Goal: Check status

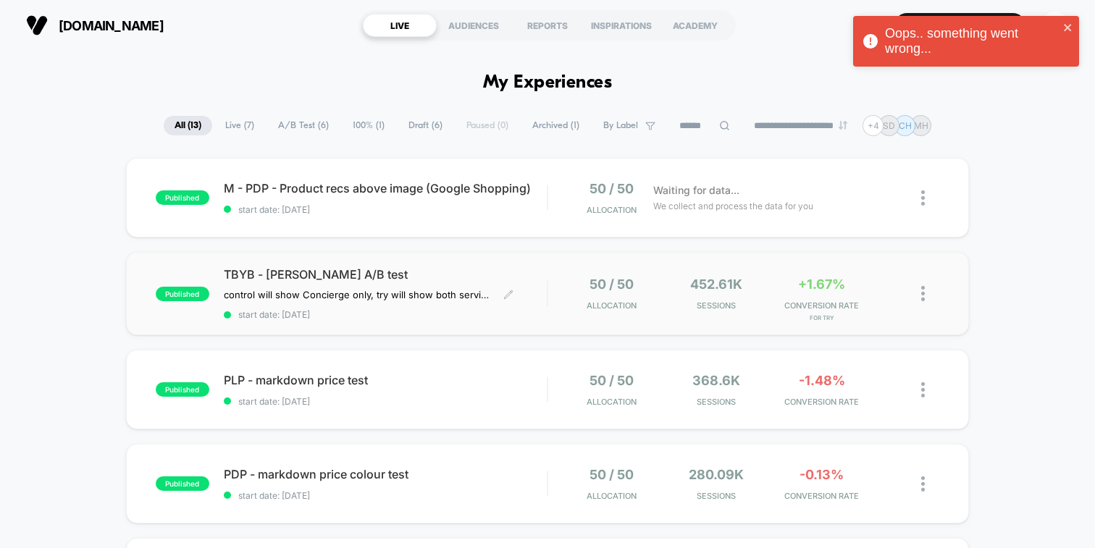
click at [497, 271] on span "TBYB - [PERSON_NAME] A/B test" at bounding box center [385, 274] width 323 height 14
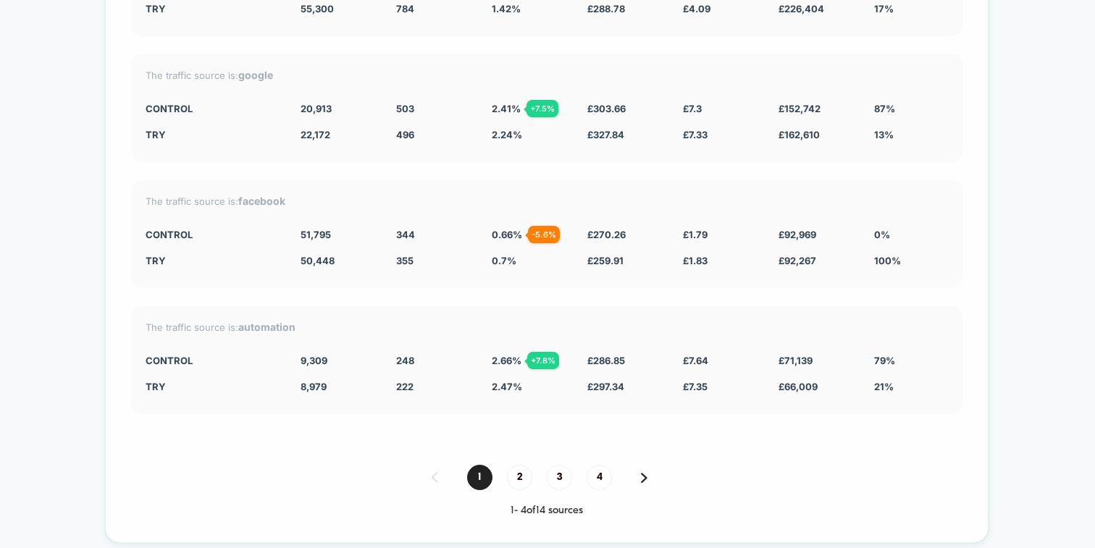
scroll to position [2779, 0]
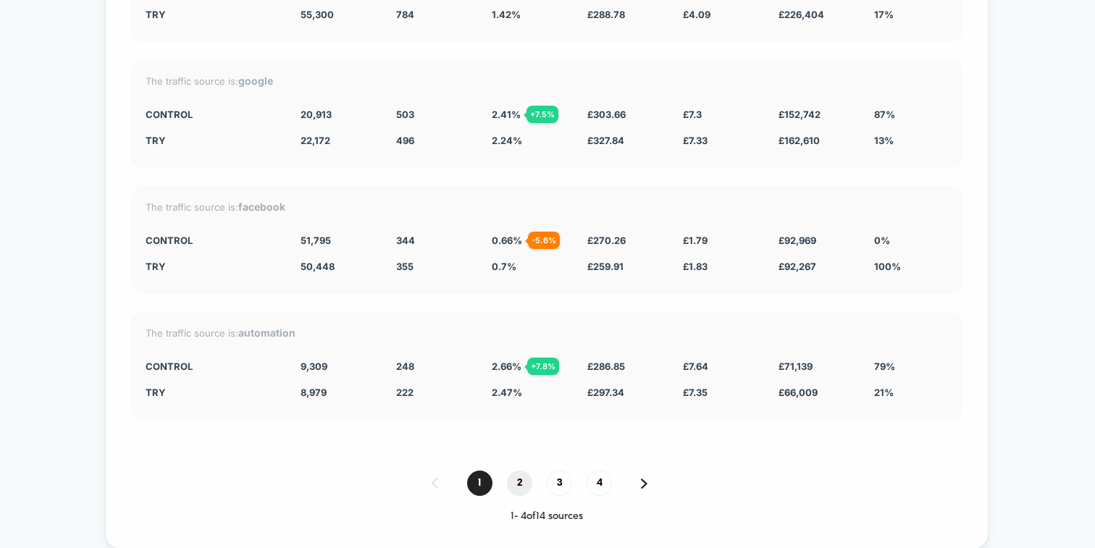
click at [515, 473] on span "2" at bounding box center [519, 483] width 25 height 25
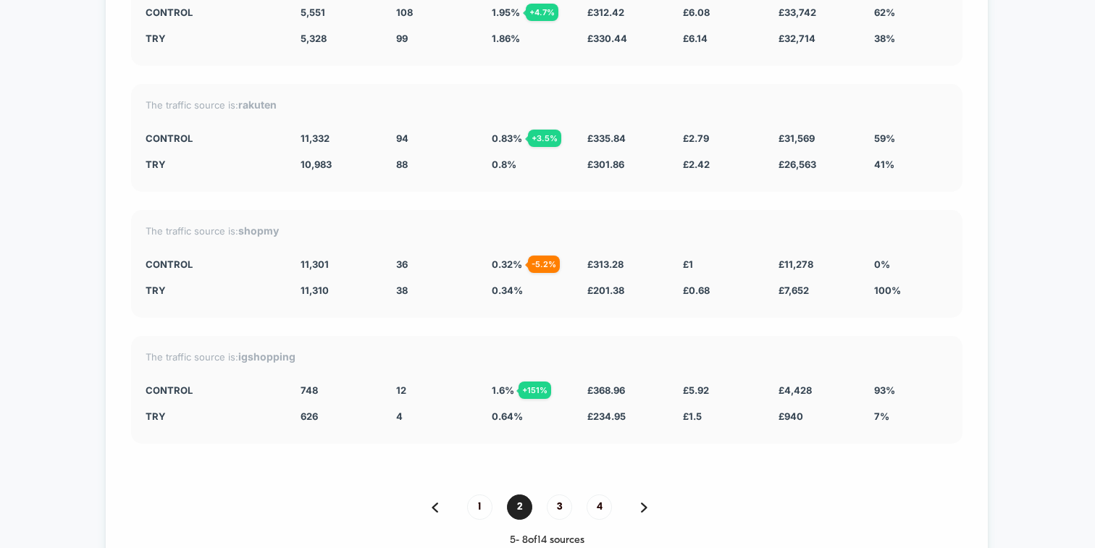
scroll to position [2791, 0]
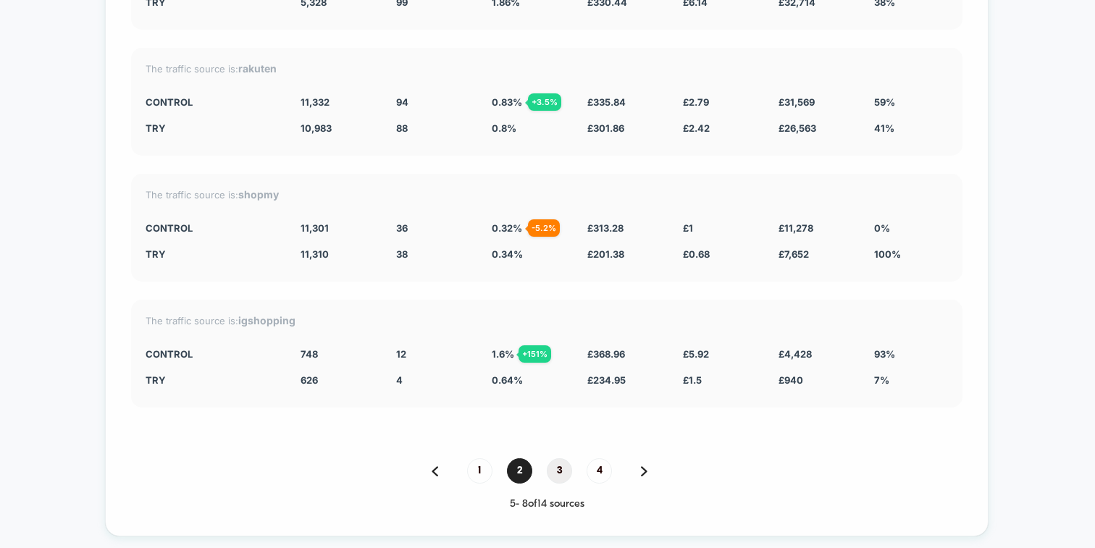
click at [555, 462] on span "3" at bounding box center [559, 470] width 25 height 25
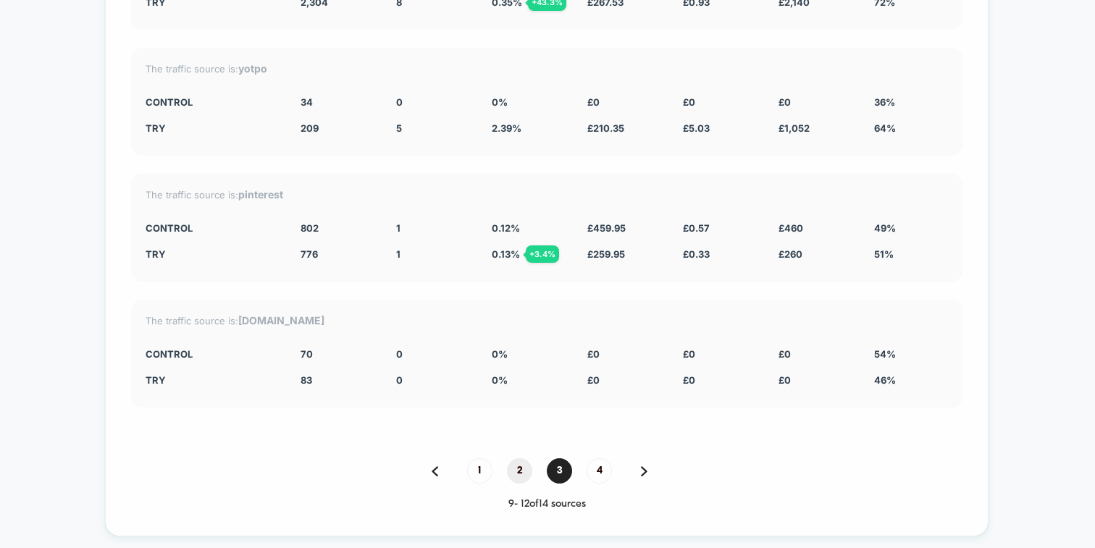
click at [521, 458] on span "2" at bounding box center [519, 470] width 25 height 25
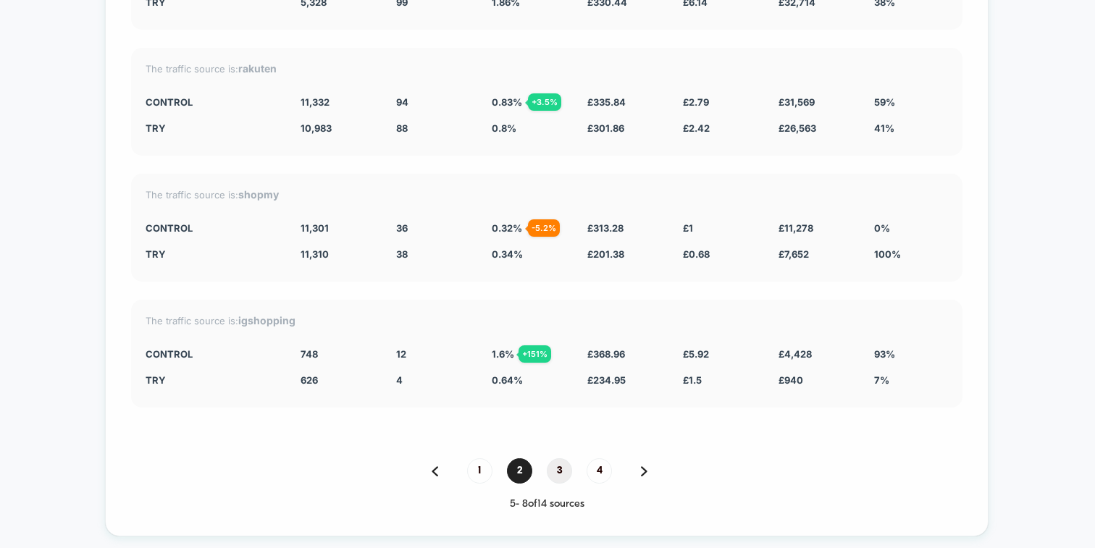
click at [555, 463] on span "3" at bounding box center [559, 470] width 25 height 25
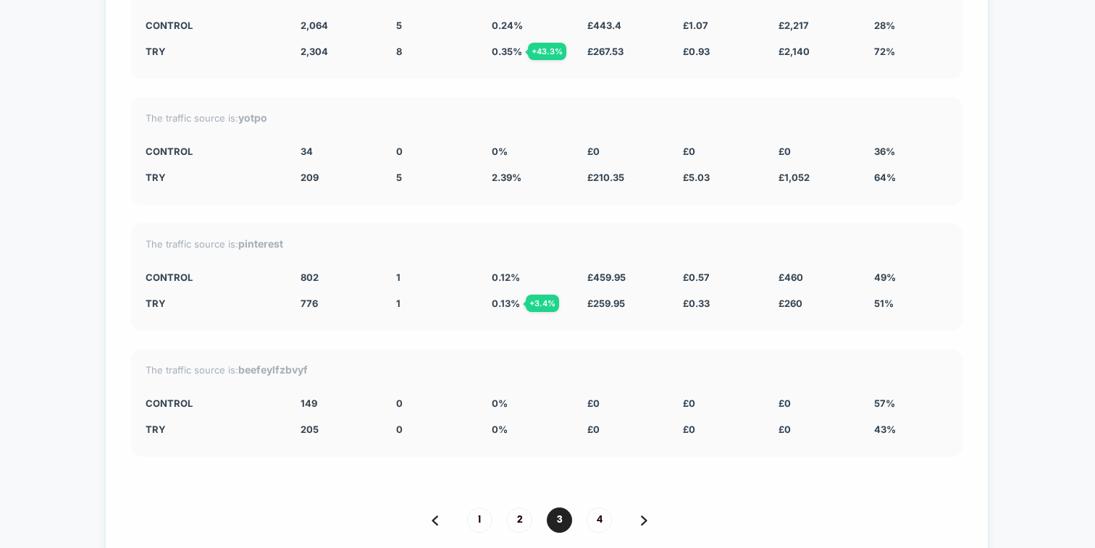
scroll to position [2759, 0]
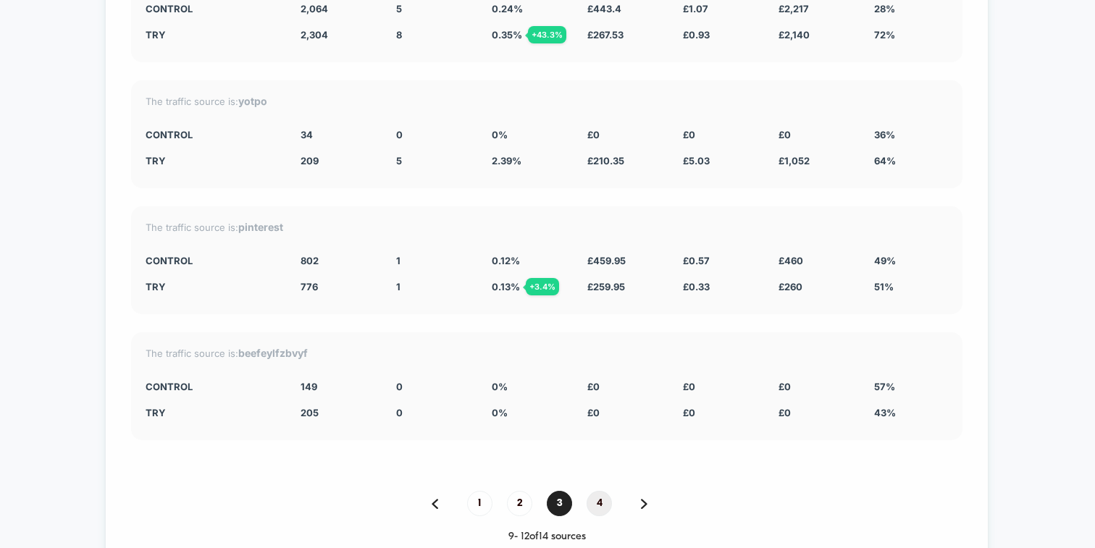
click at [600, 498] on span "4" at bounding box center [598, 503] width 25 height 25
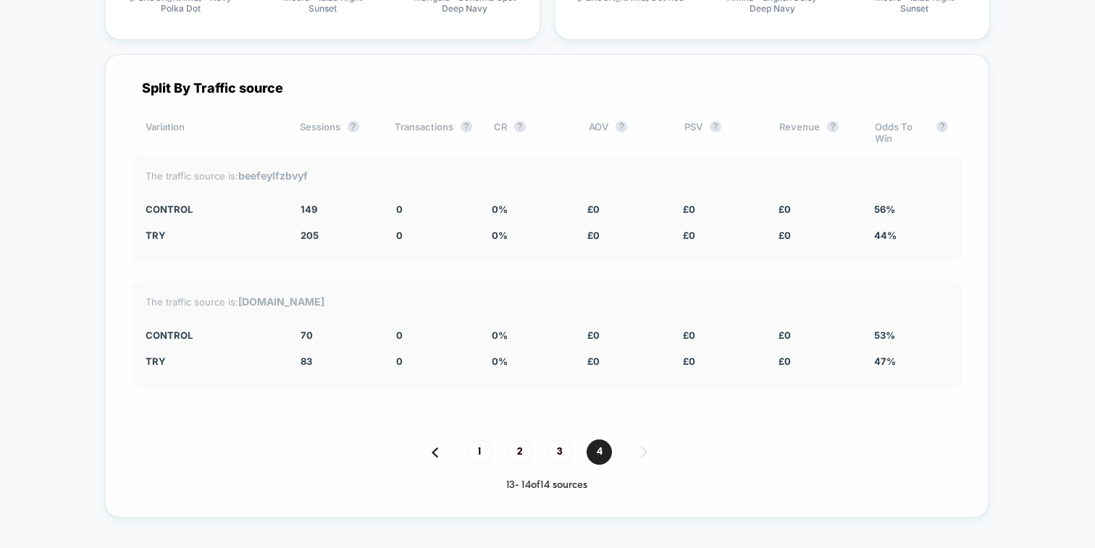
scroll to position [2589, 0]
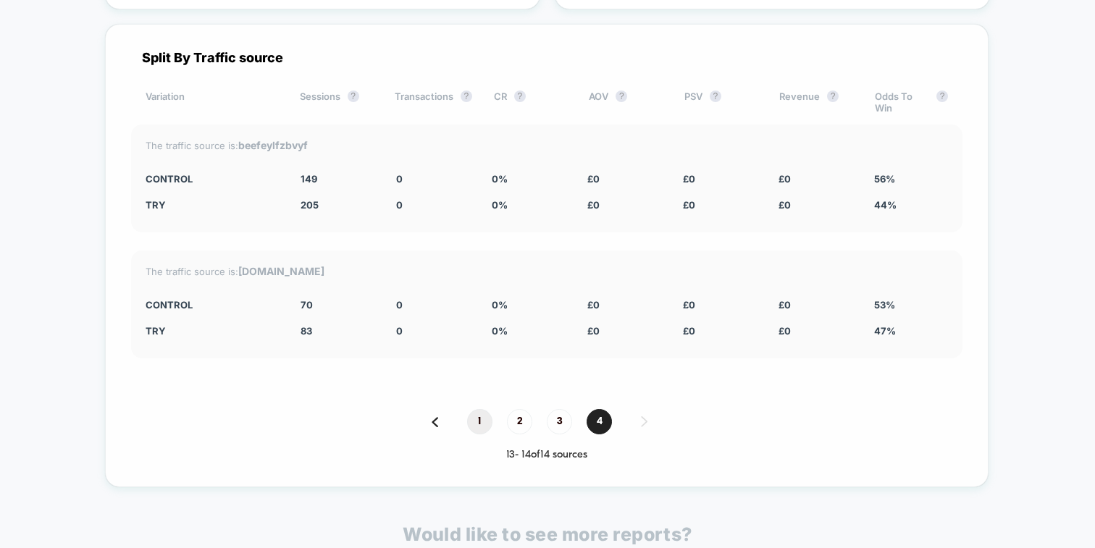
click at [473, 414] on span "1" at bounding box center [479, 421] width 25 height 25
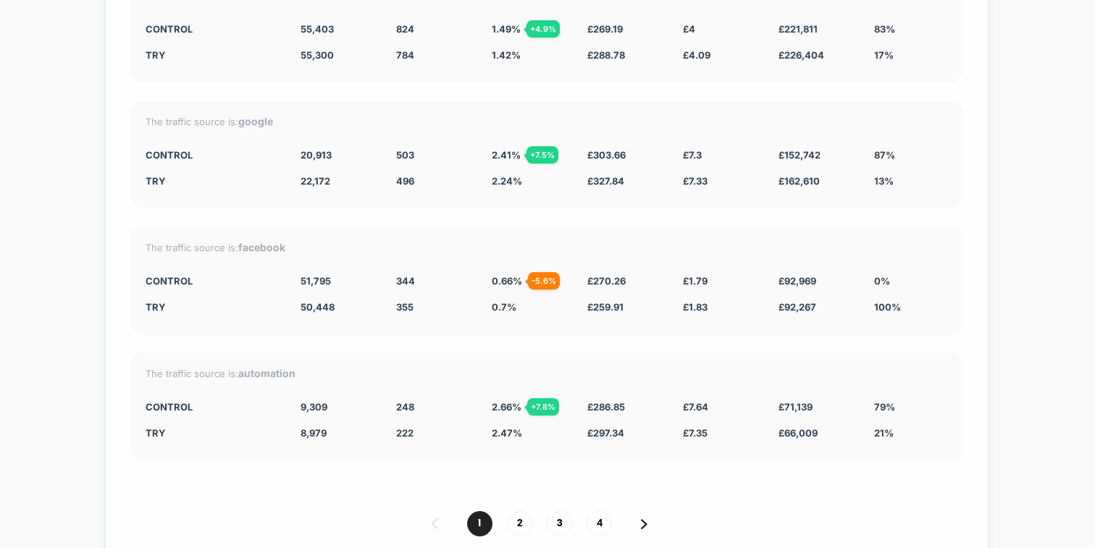
scroll to position [2736, 0]
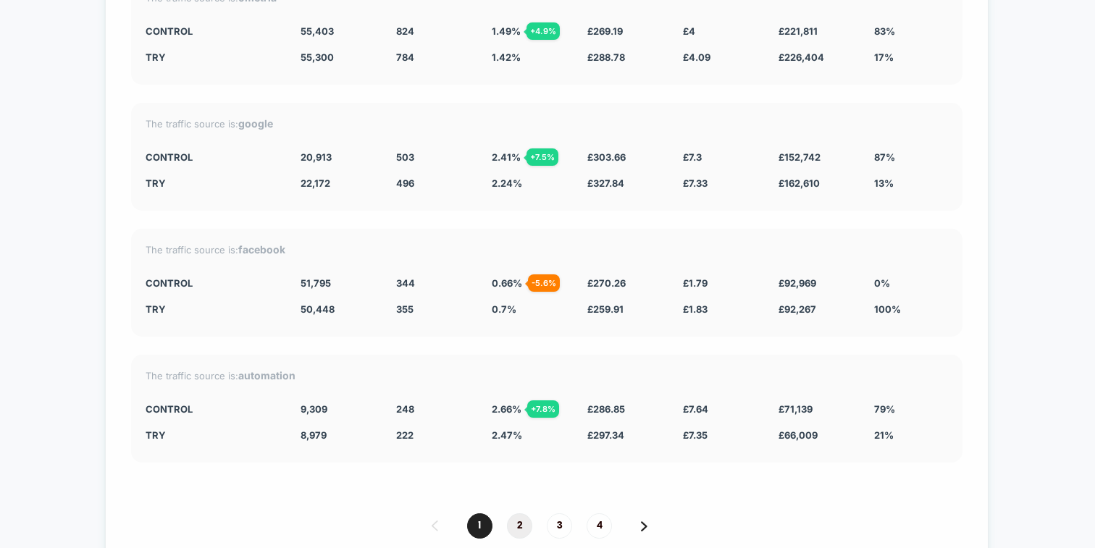
click at [524, 513] on span "2" at bounding box center [519, 525] width 25 height 25
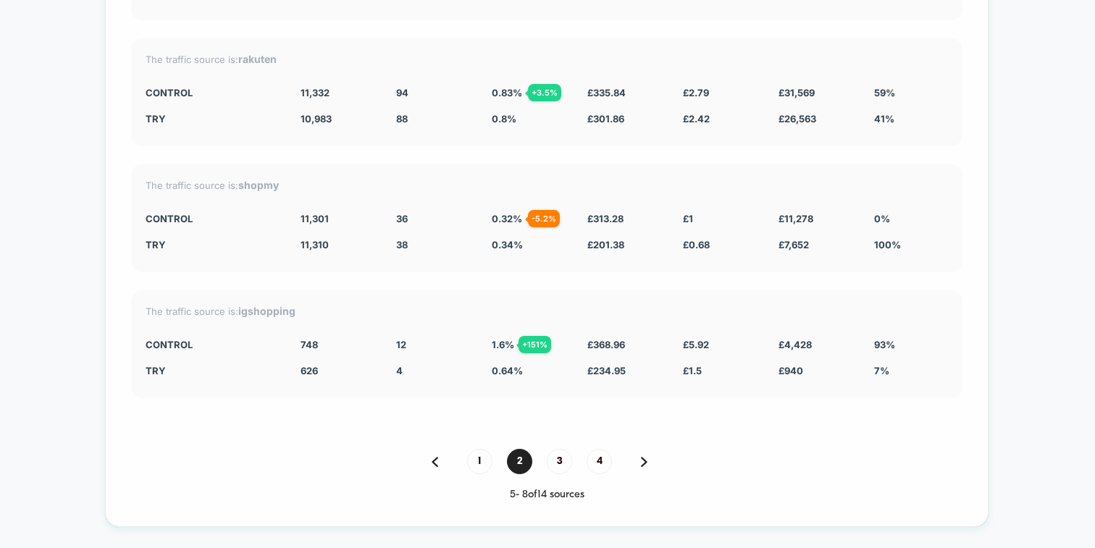
scroll to position [2839, 0]
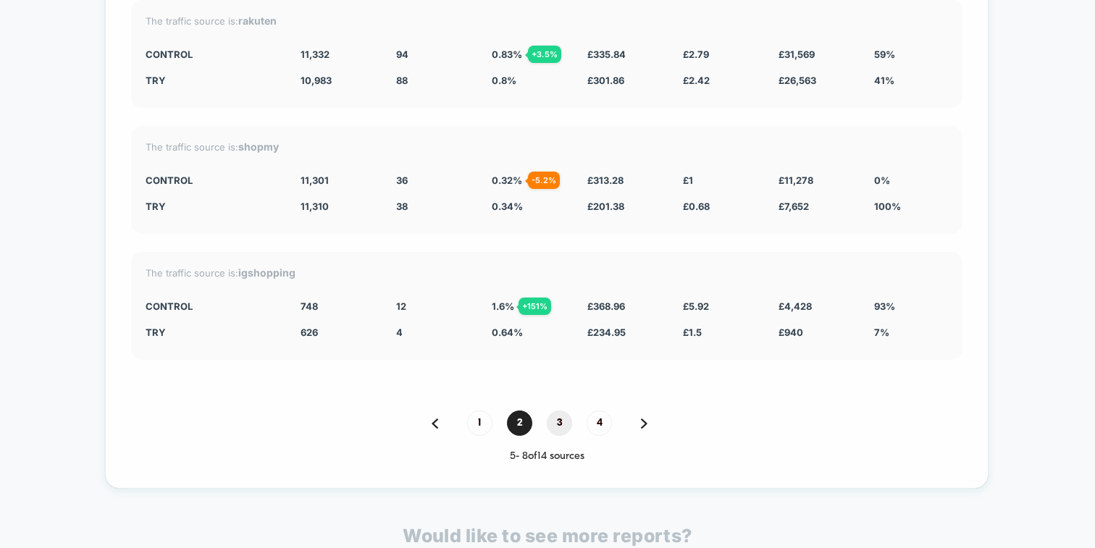
click at [559, 413] on span "3" at bounding box center [559, 422] width 25 height 25
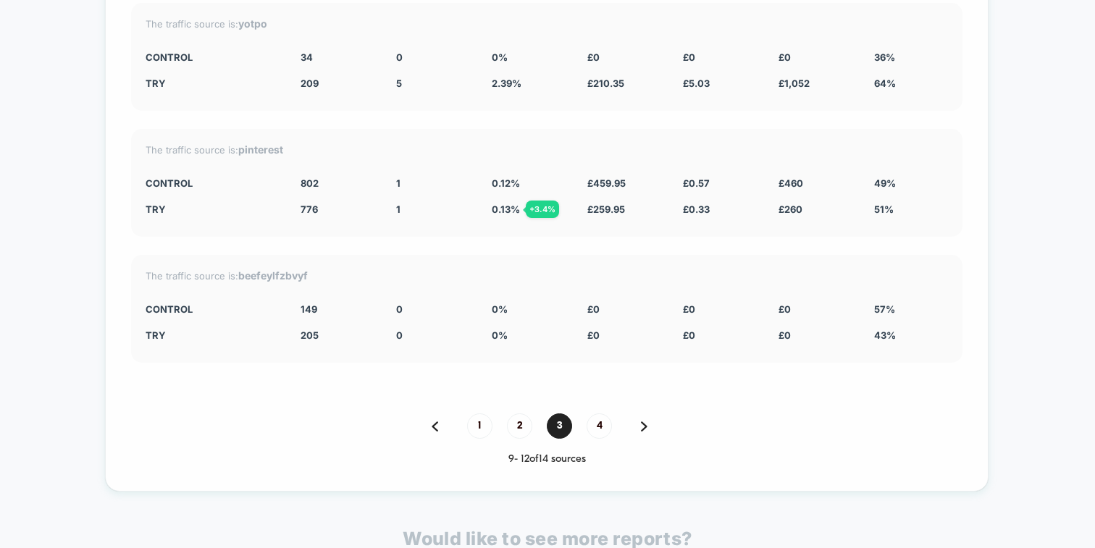
scroll to position [2838, 0]
click at [465, 411] on div "1 2 3 4" at bounding box center [546, 423] width 831 height 25
click at [473, 411] on span "1" at bounding box center [479, 423] width 25 height 25
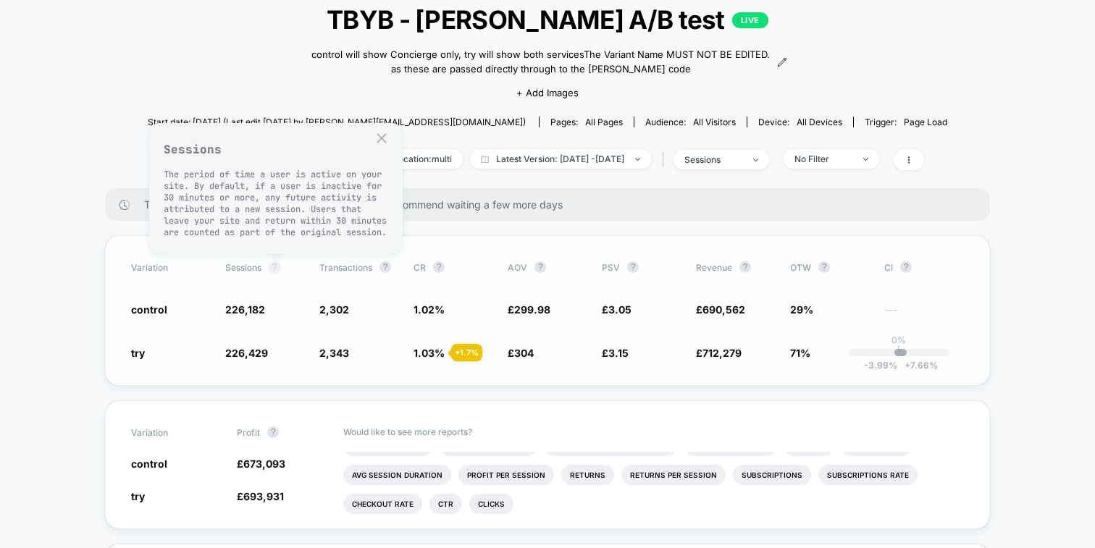
scroll to position [46, 0]
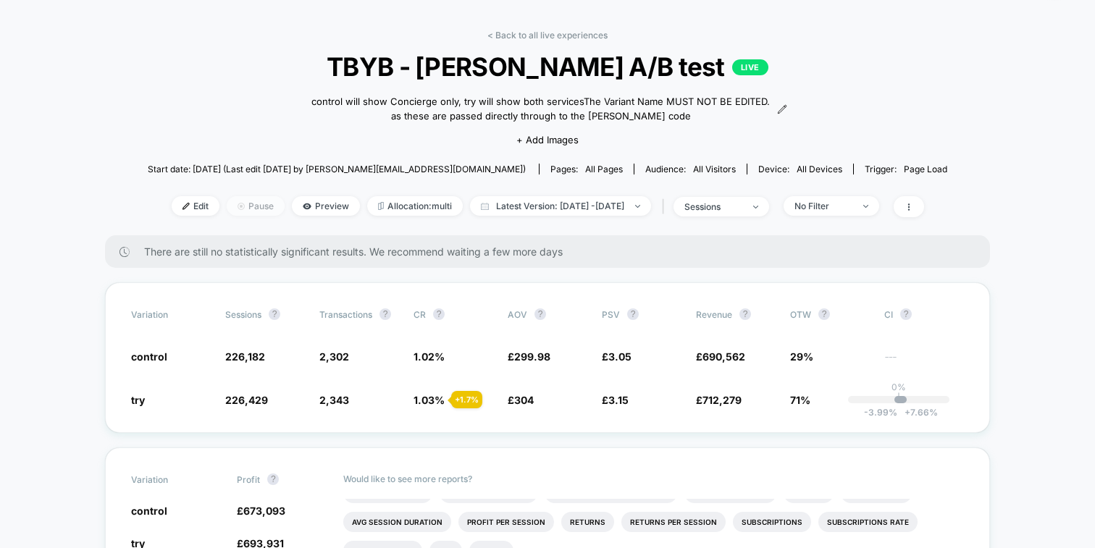
click at [227, 201] on span "Pause" at bounding box center [256, 206] width 58 height 20
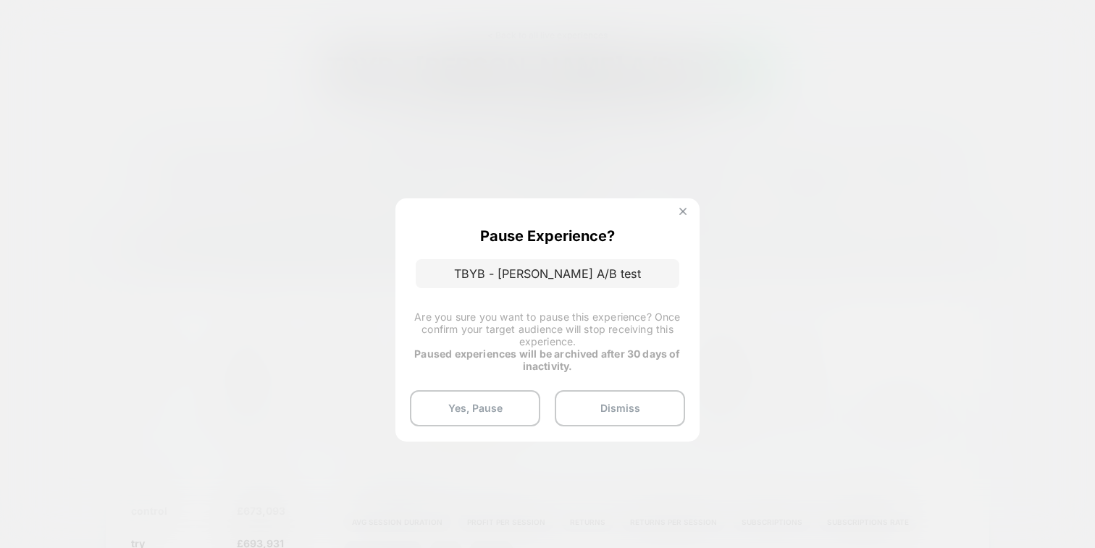
click at [686, 212] on button at bounding box center [683, 213] width 16 height 12
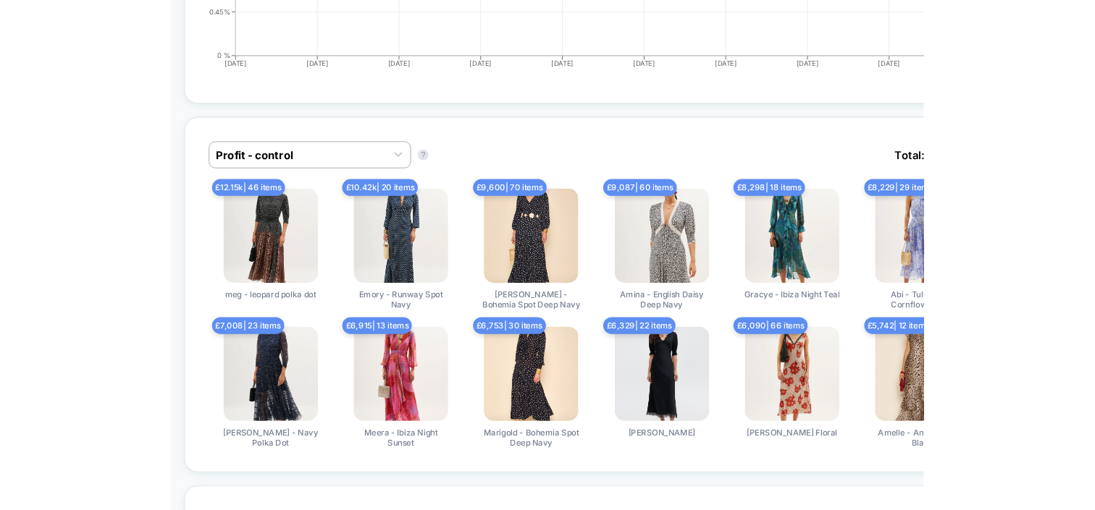
scroll to position [0, 0]
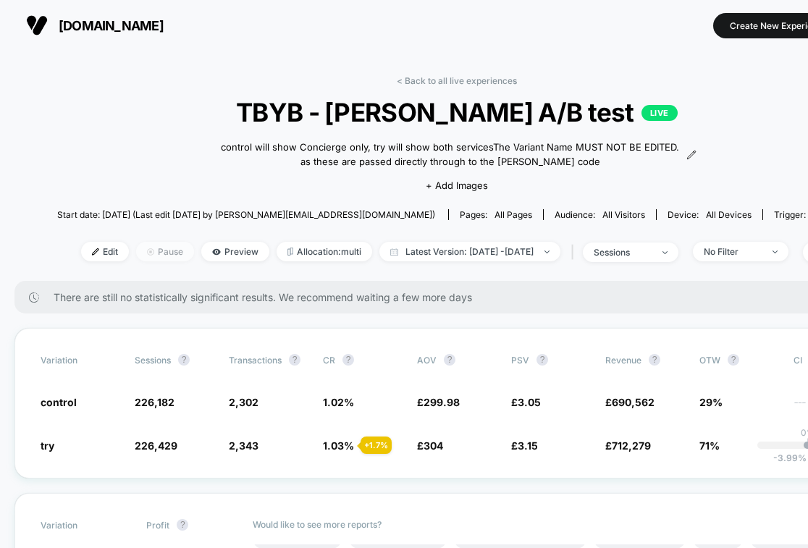
click at [136, 251] on span "Pause" at bounding box center [165, 252] width 58 height 20
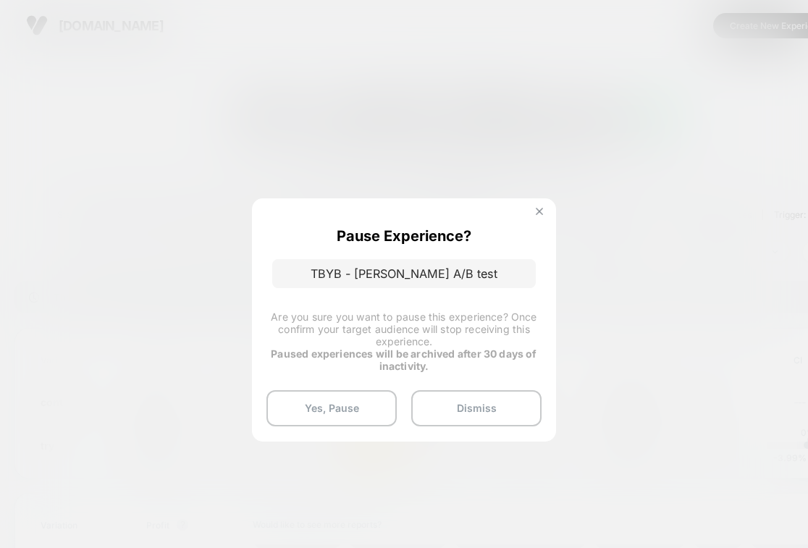
click at [539, 213] on img at bounding box center [539, 211] width 7 height 7
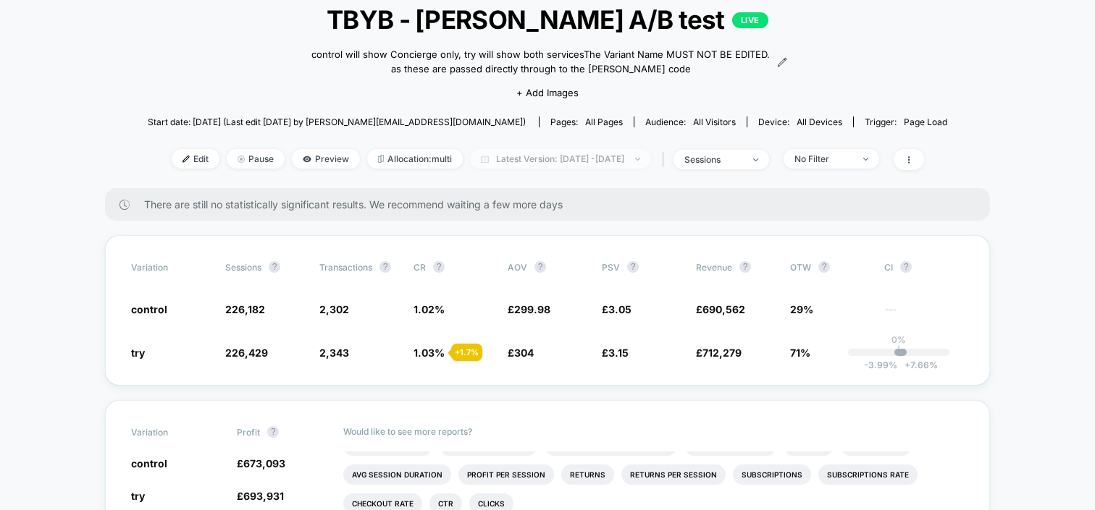
scroll to position [106, 0]
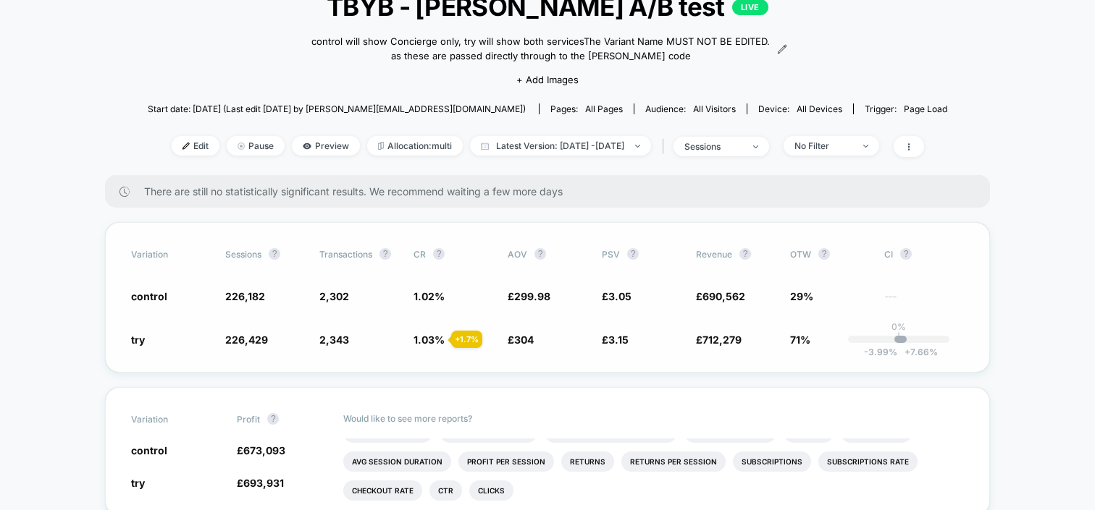
click at [523, 348] on div "Variation Sessions ? Transactions ? CR ? AOV ? PSV ? Revenue ? OTW ? CI ? contr…" at bounding box center [547, 297] width 885 height 151
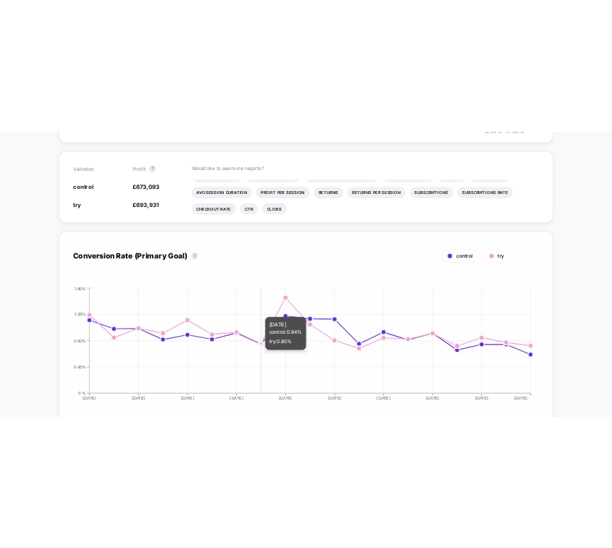
scroll to position [0, 0]
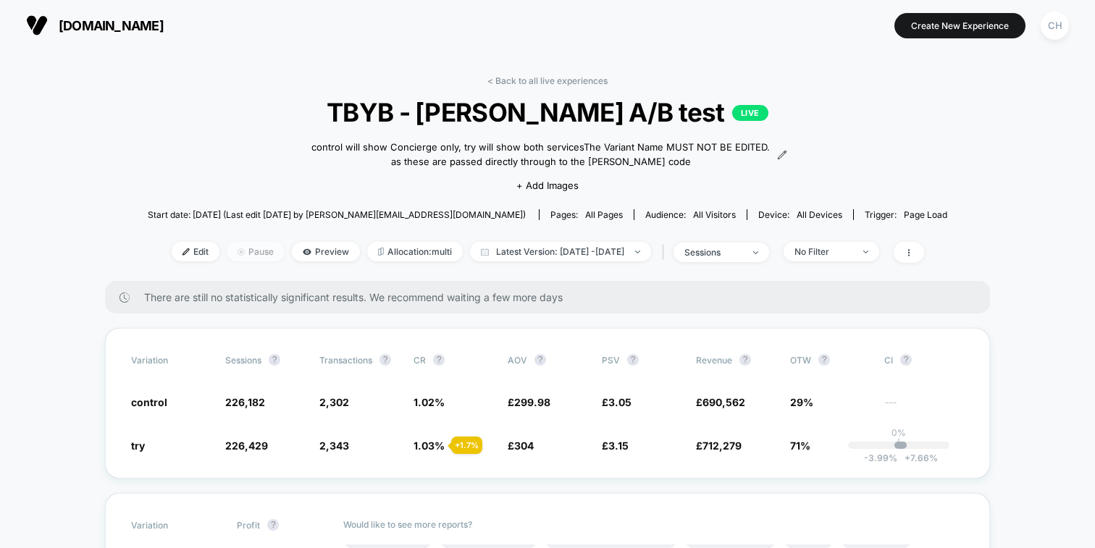
click at [228, 251] on span "Pause" at bounding box center [256, 252] width 58 height 20
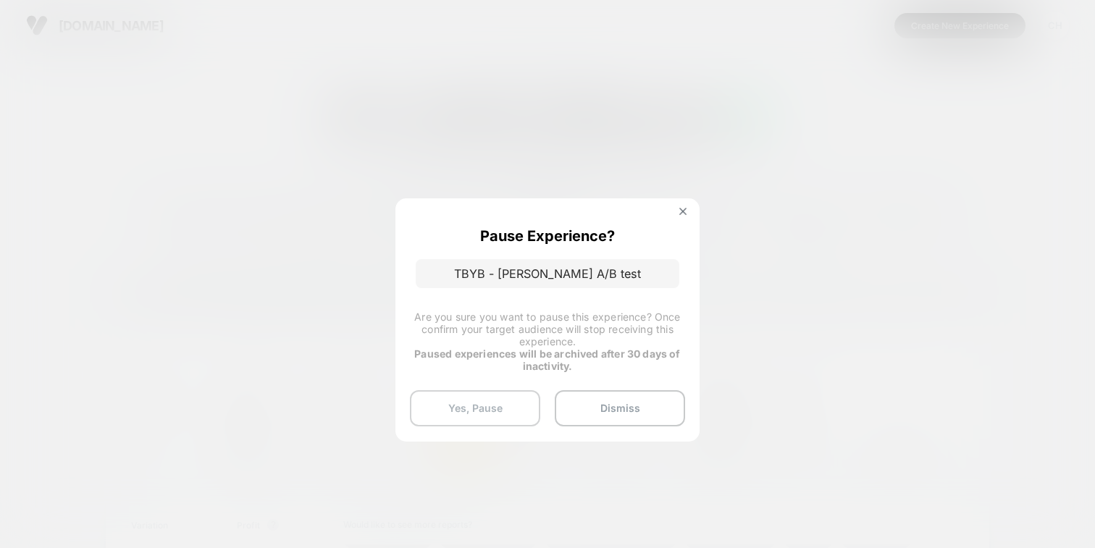
click at [454, 415] on button "Yes, Pause" at bounding box center [475, 408] width 130 height 36
